Goal: Information Seeking & Learning: Learn about a topic

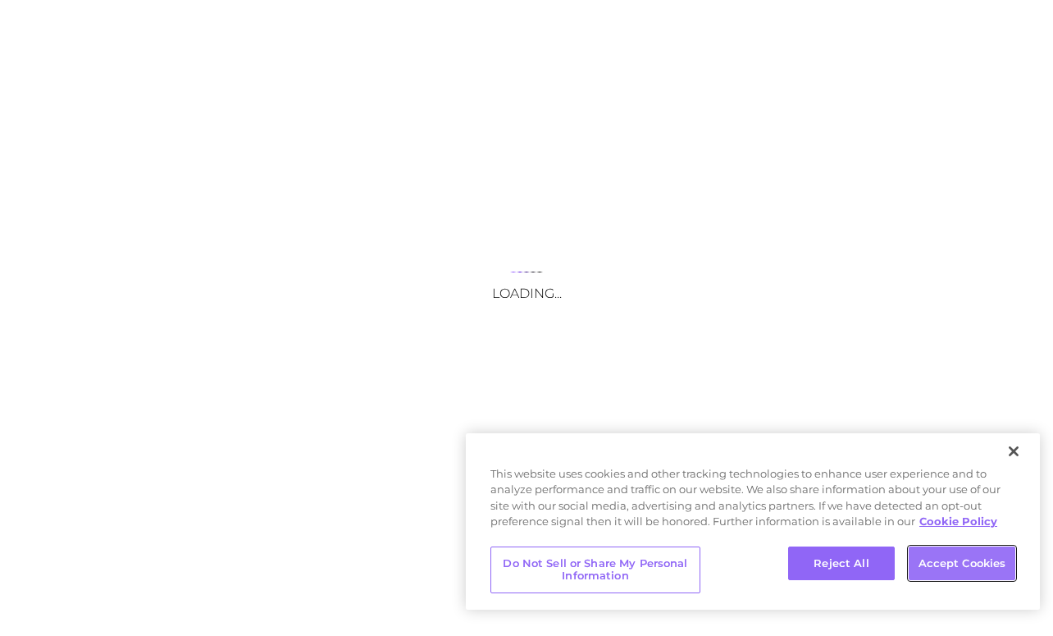
click at [950, 557] on button "Accept Cookies" at bounding box center [962, 563] width 107 height 34
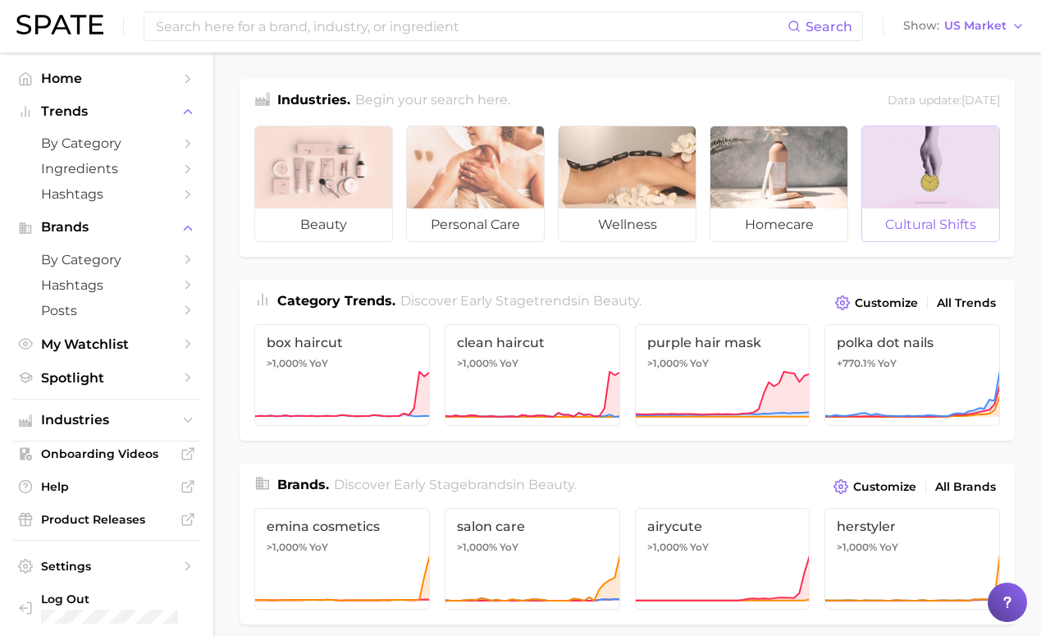
click at [947, 204] on div at bounding box center [930, 167] width 137 height 82
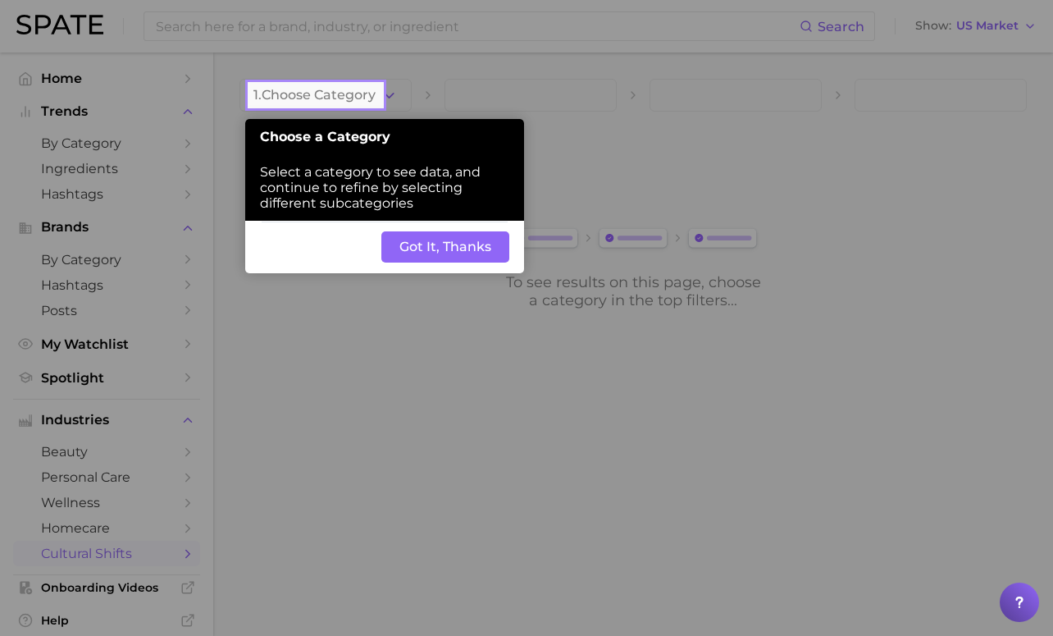
click at [454, 244] on button "Got It, Thanks" at bounding box center [445, 246] width 128 height 31
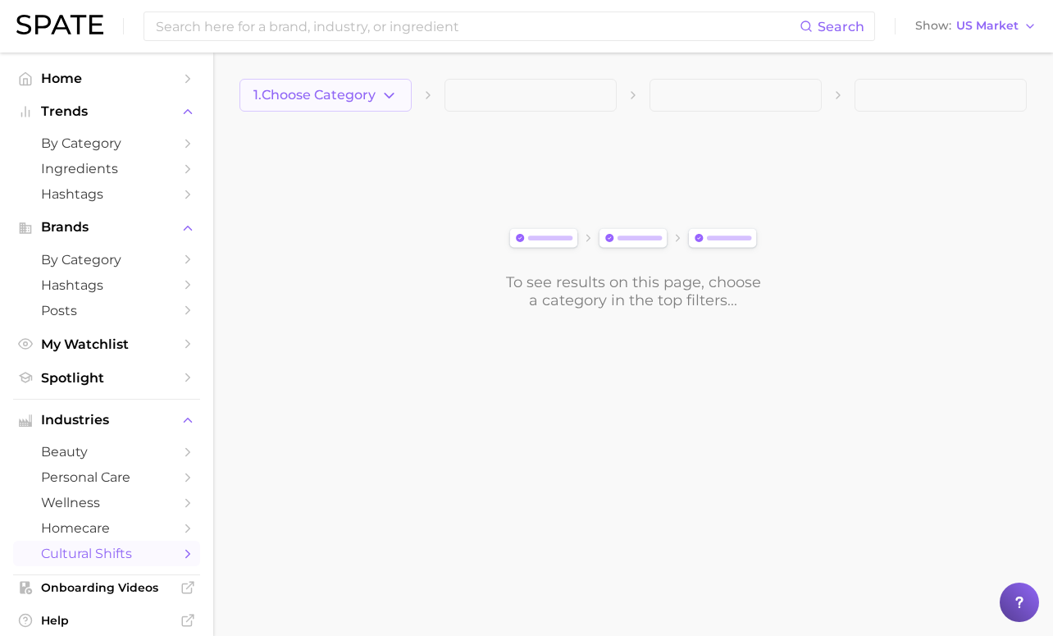
click at [396, 94] on icon "button" at bounding box center [388, 95] width 17 height 17
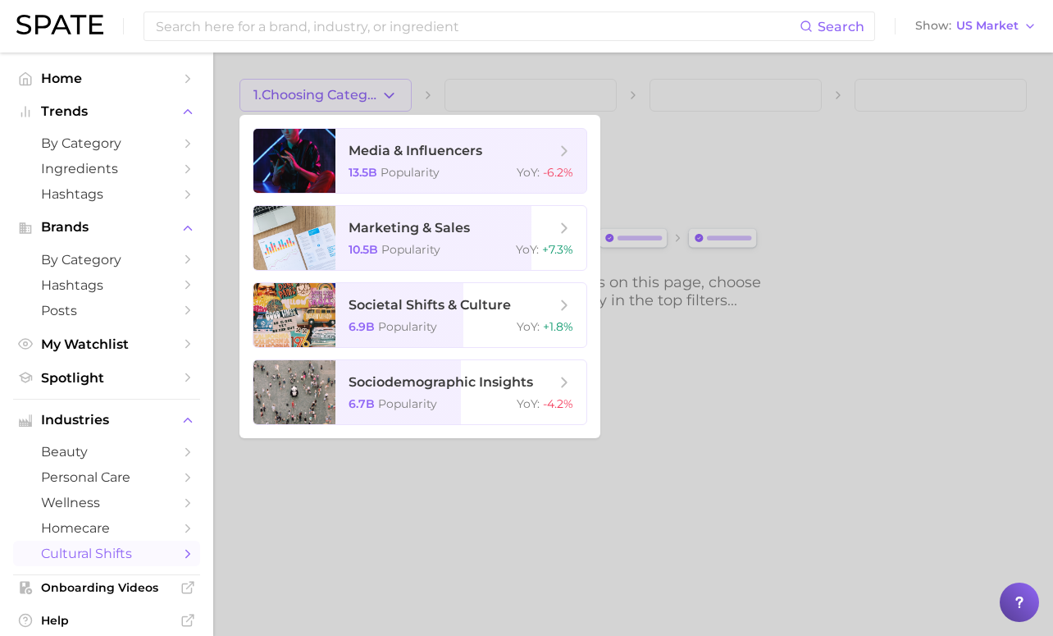
click at [408, 84] on div at bounding box center [526, 318] width 1053 height 636
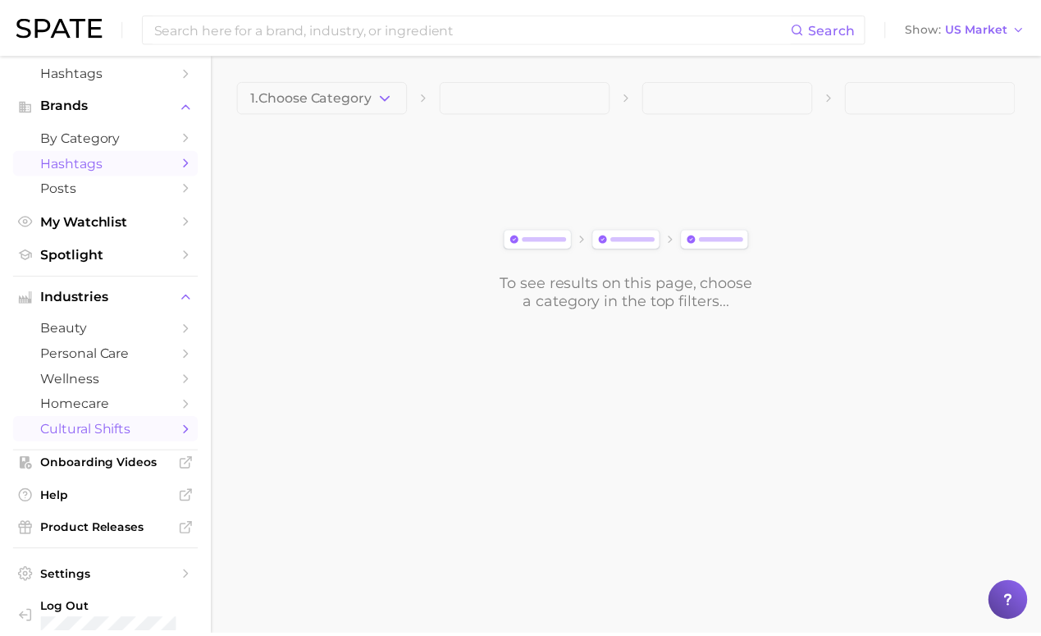
scroll to position [144, 0]
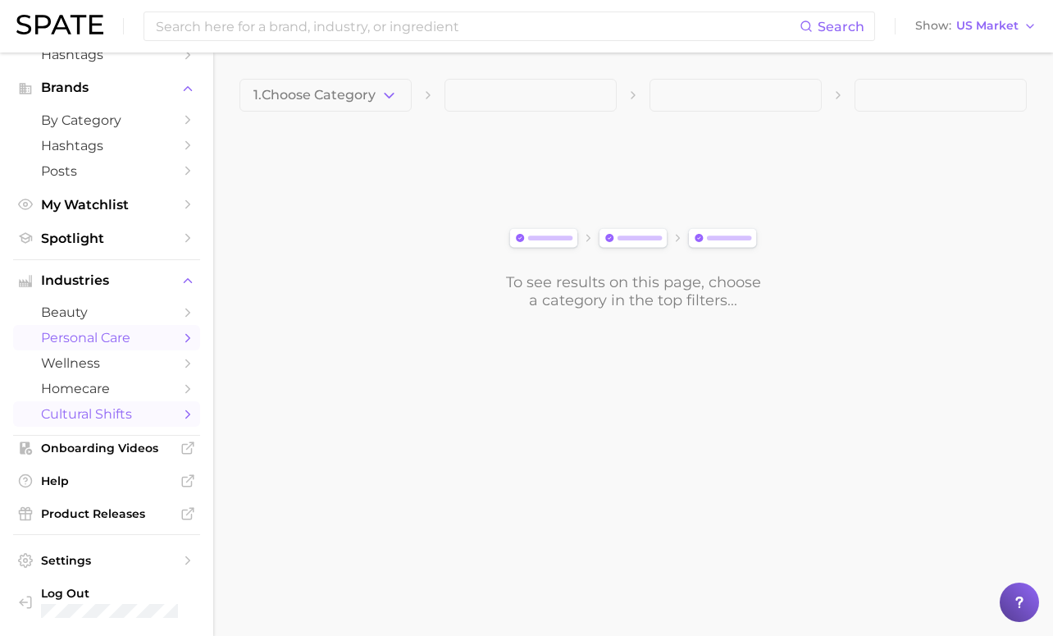
click at [106, 327] on link "personal care" at bounding box center [106, 337] width 187 height 25
click at [396, 89] on icon "button" at bounding box center [388, 95] width 17 height 17
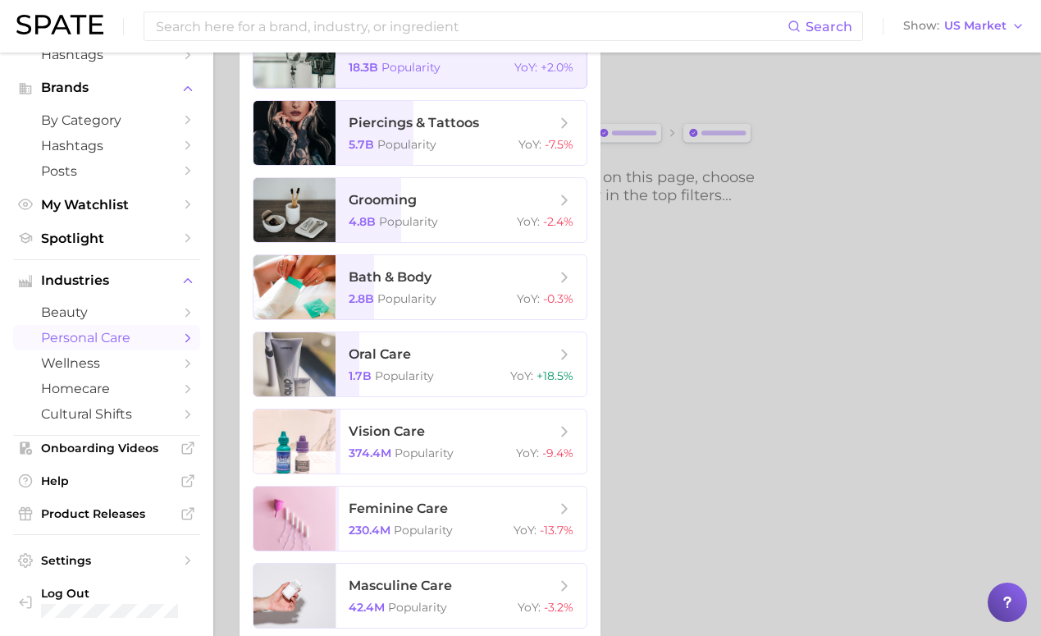
scroll to position [111, 0]
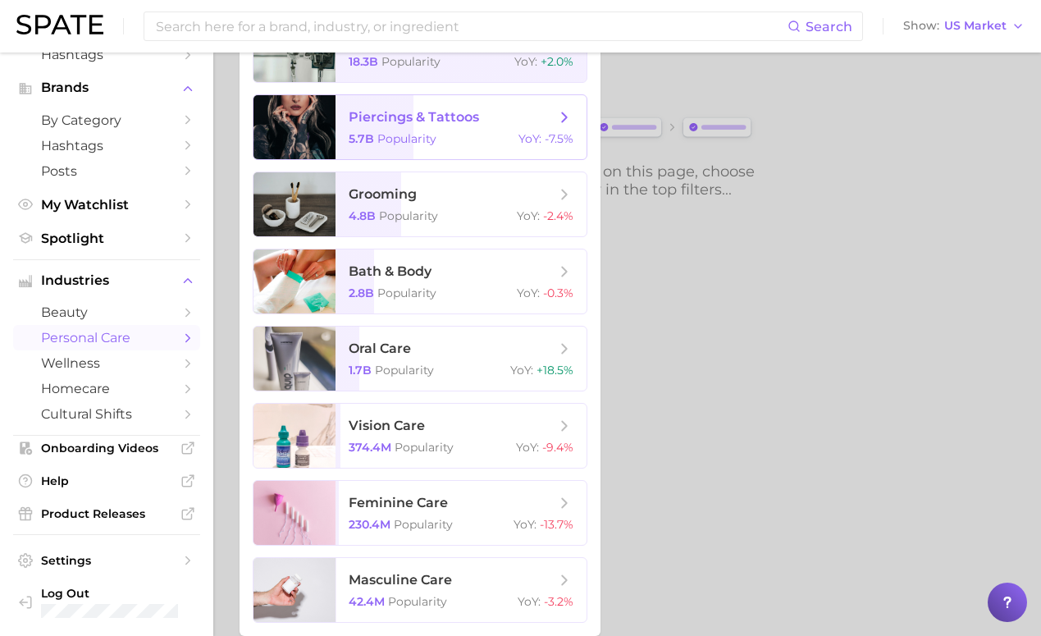
click at [410, 124] on span "piercings & tattoos" at bounding box center [414, 117] width 130 height 16
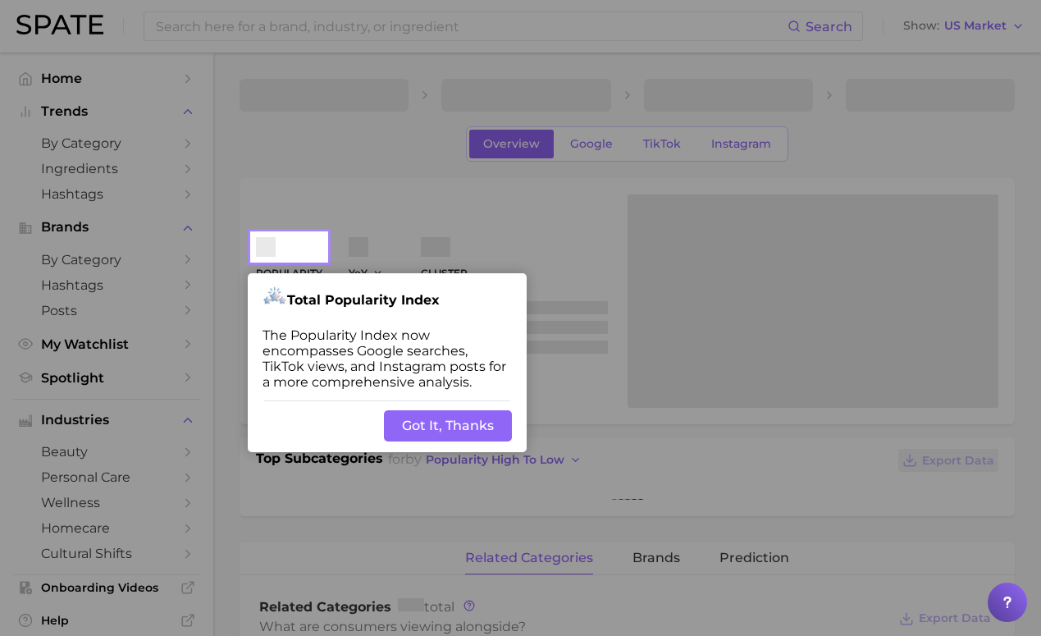
click at [423, 426] on button "Got It, Thanks" at bounding box center [448, 425] width 128 height 31
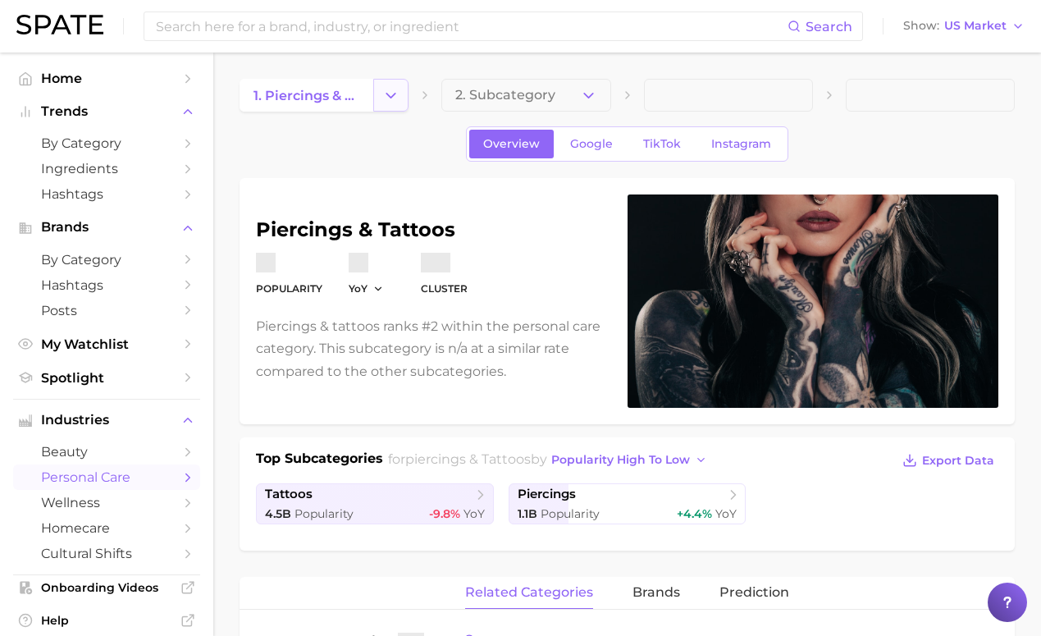
click at [391, 99] on icon "Change Category" at bounding box center [390, 95] width 17 height 17
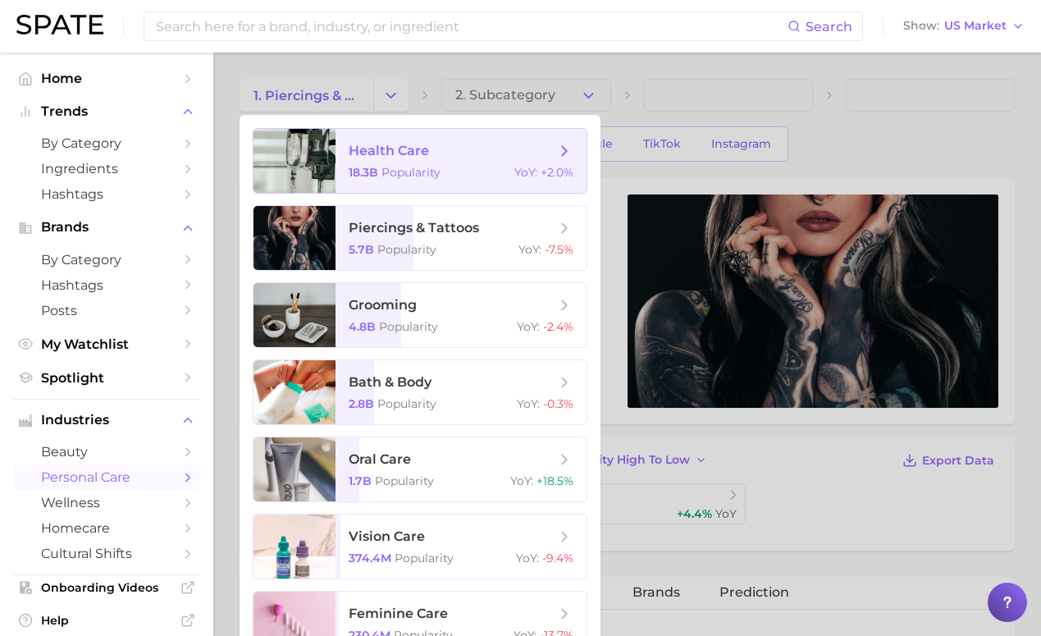
click at [404, 160] on span "health care 18.3b Popularity YoY : +2.0%" at bounding box center [460, 161] width 251 height 64
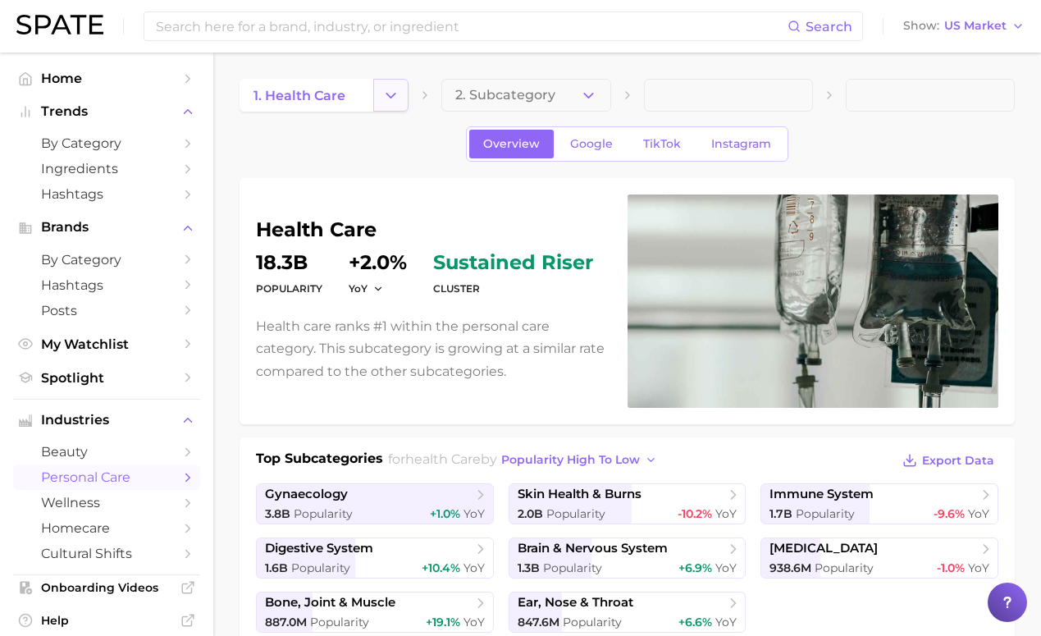
click at [387, 100] on icon "Change Category" at bounding box center [390, 95] width 17 height 17
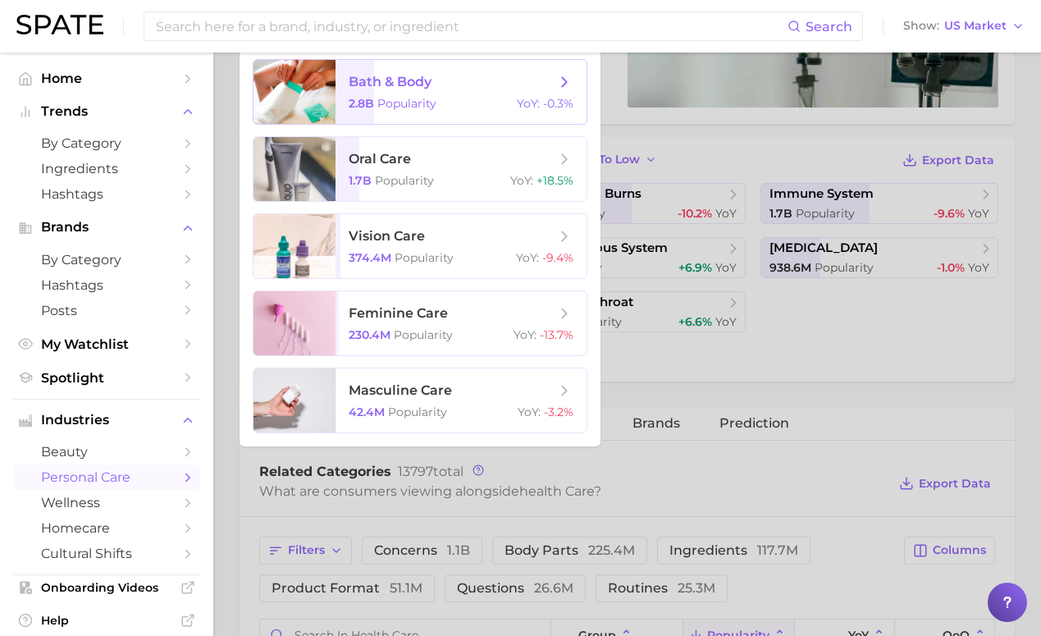
scroll to position [315, 0]
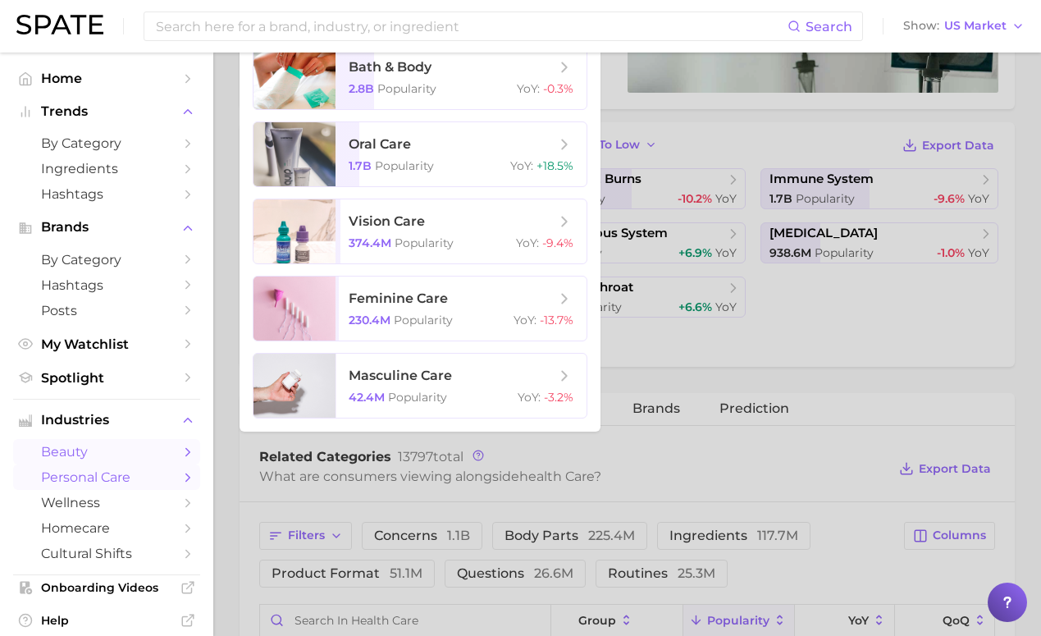
click at [68, 464] on link "beauty" at bounding box center [106, 451] width 187 height 25
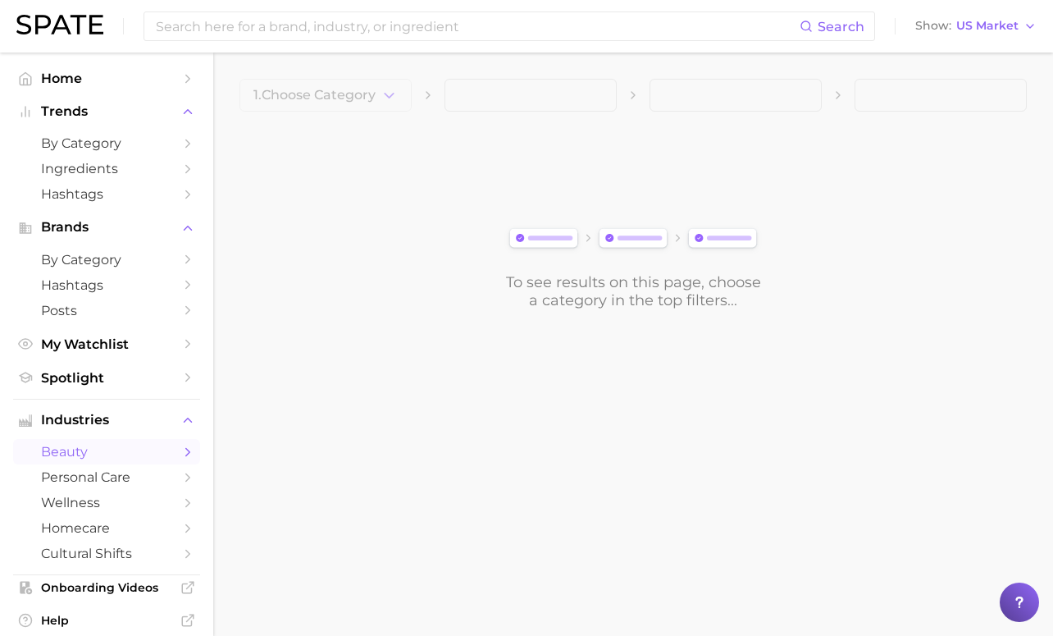
click at [355, 211] on div "To see results on this page, choose a category in the top filters..." at bounding box center [632, 217] width 787 height 183
